Goal: Task Accomplishment & Management: Use online tool/utility

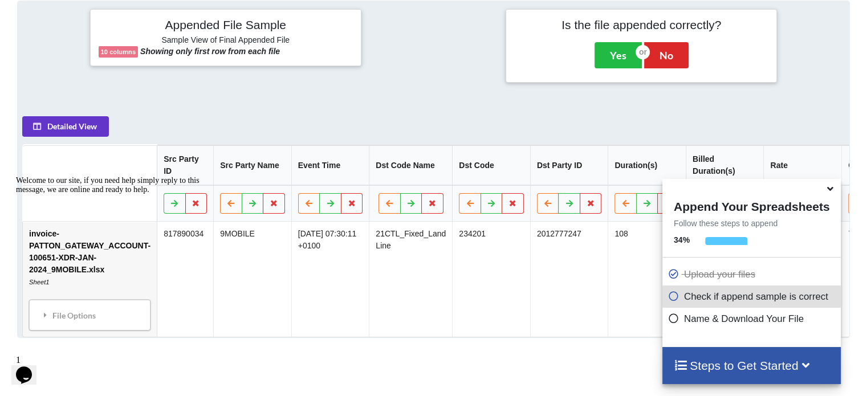
scroll to position [0, 5]
click at [836, 188] on icon at bounding box center [830, 187] width 12 height 10
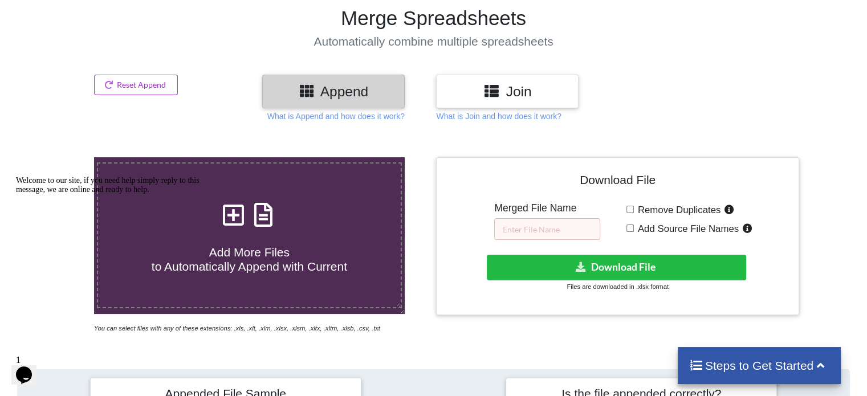
scroll to position [78, 0]
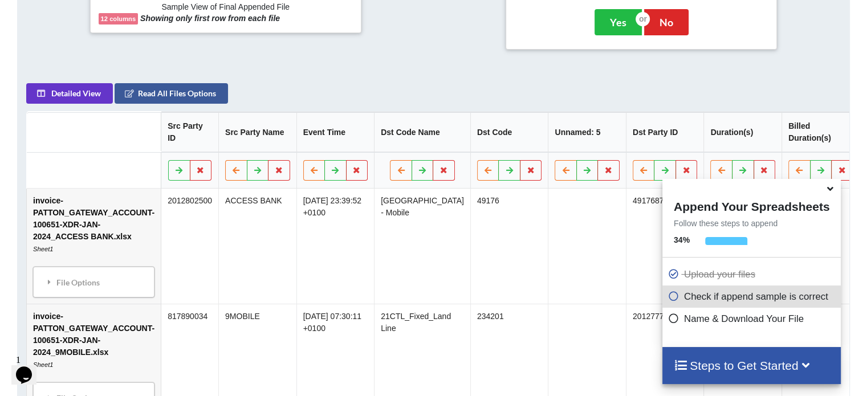
scroll to position [482, 0]
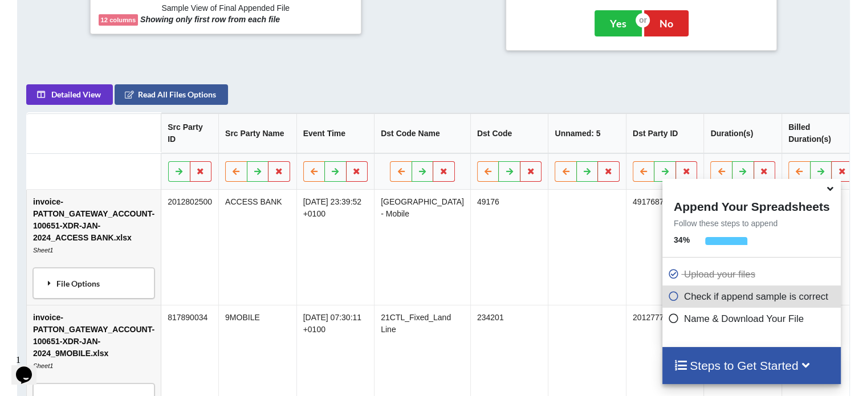
click at [61, 286] on div "File Options" at bounding box center [93, 283] width 115 height 24
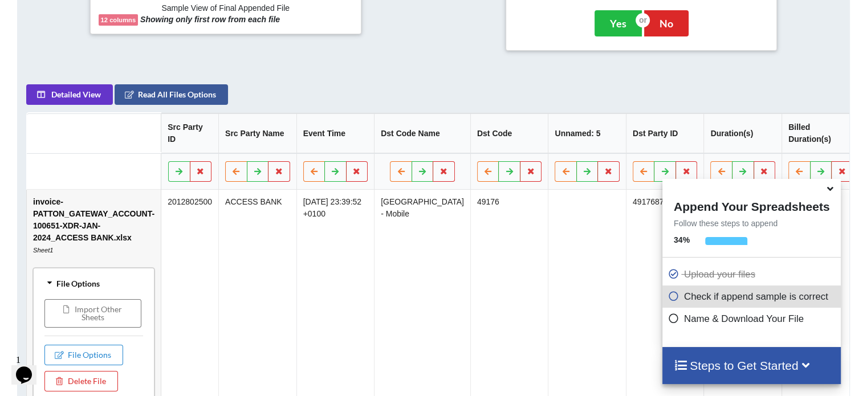
click at [52, 284] on icon at bounding box center [50, 283] width 8 height 10
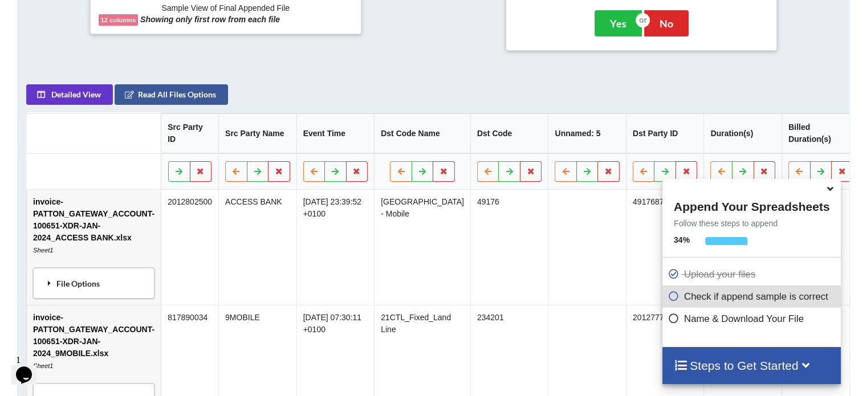
click at [52, 282] on icon at bounding box center [49, 283] width 10 height 8
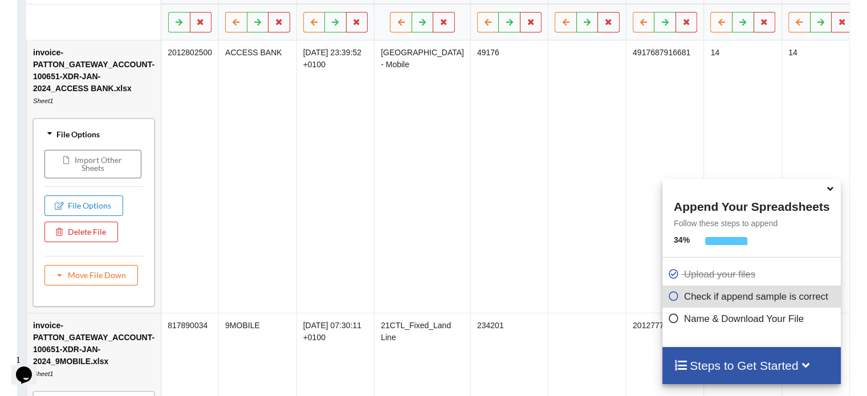
scroll to position [632, 0]
click at [47, 133] on icon at bounding box center [50, 133] width 8 height 10
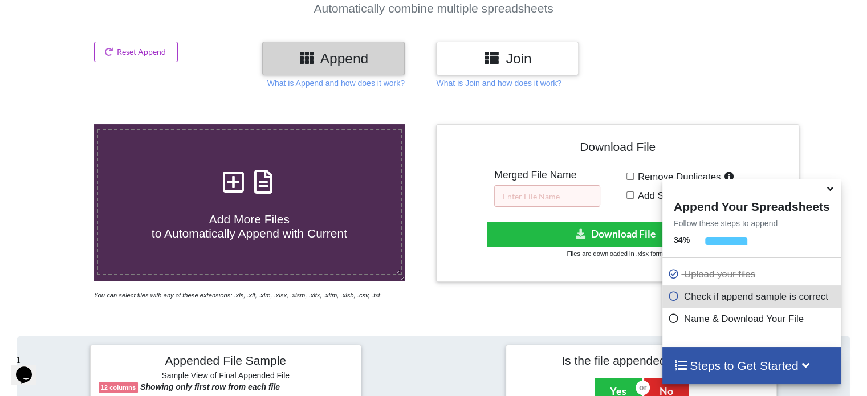
scroll to position [114, 0]
click at [832, 192] on icon at bounding box center [830, 187] width 12 height 10
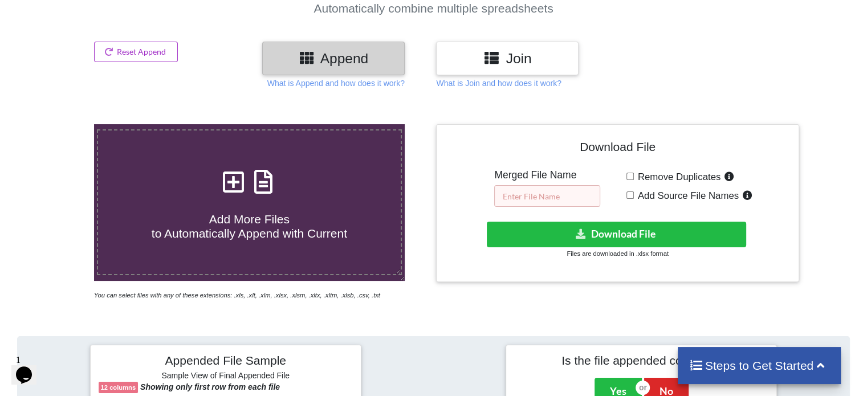
click at [532, 196] on input "text" at bounding box center [547, 196] width 106 height 22
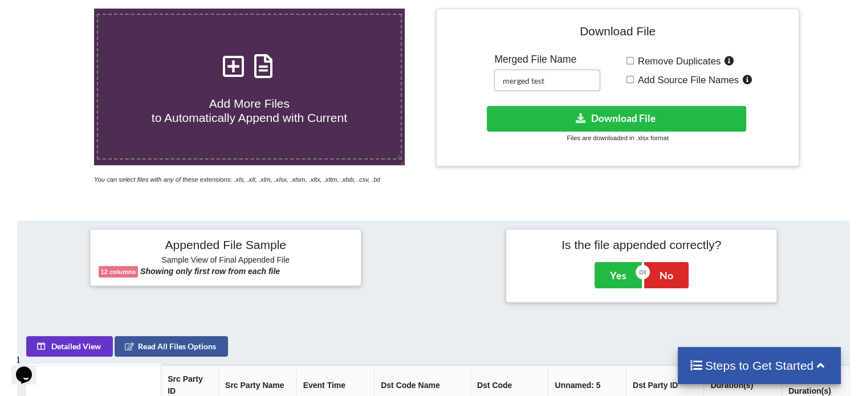
scroll to position [233, 0]
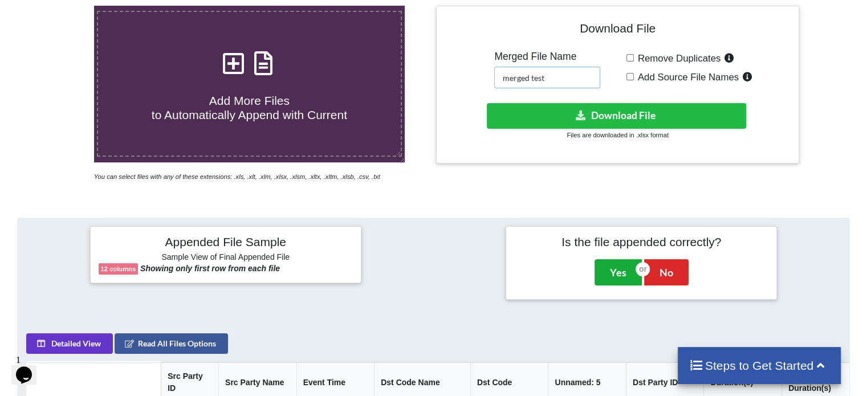
type input "merged test"
click at [619, 274] on button "Yes" at bounding box center [618, 272] width 47 height 26
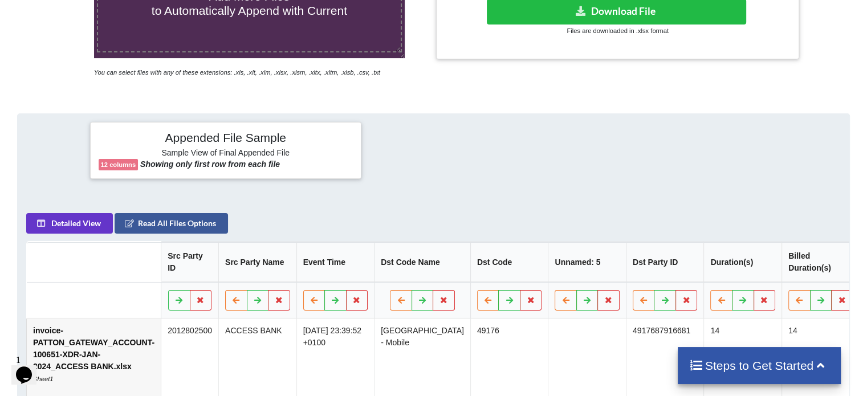
scroll to position [331, 0]
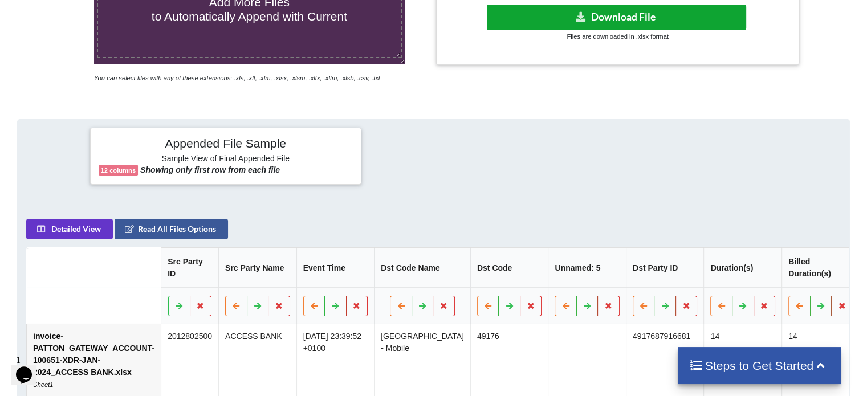
click at [596, 19] on button "Download File" at bounding box center [616, 18] width 259 height 26
